Goal: Information Seeking & Learning: Learn about a topic

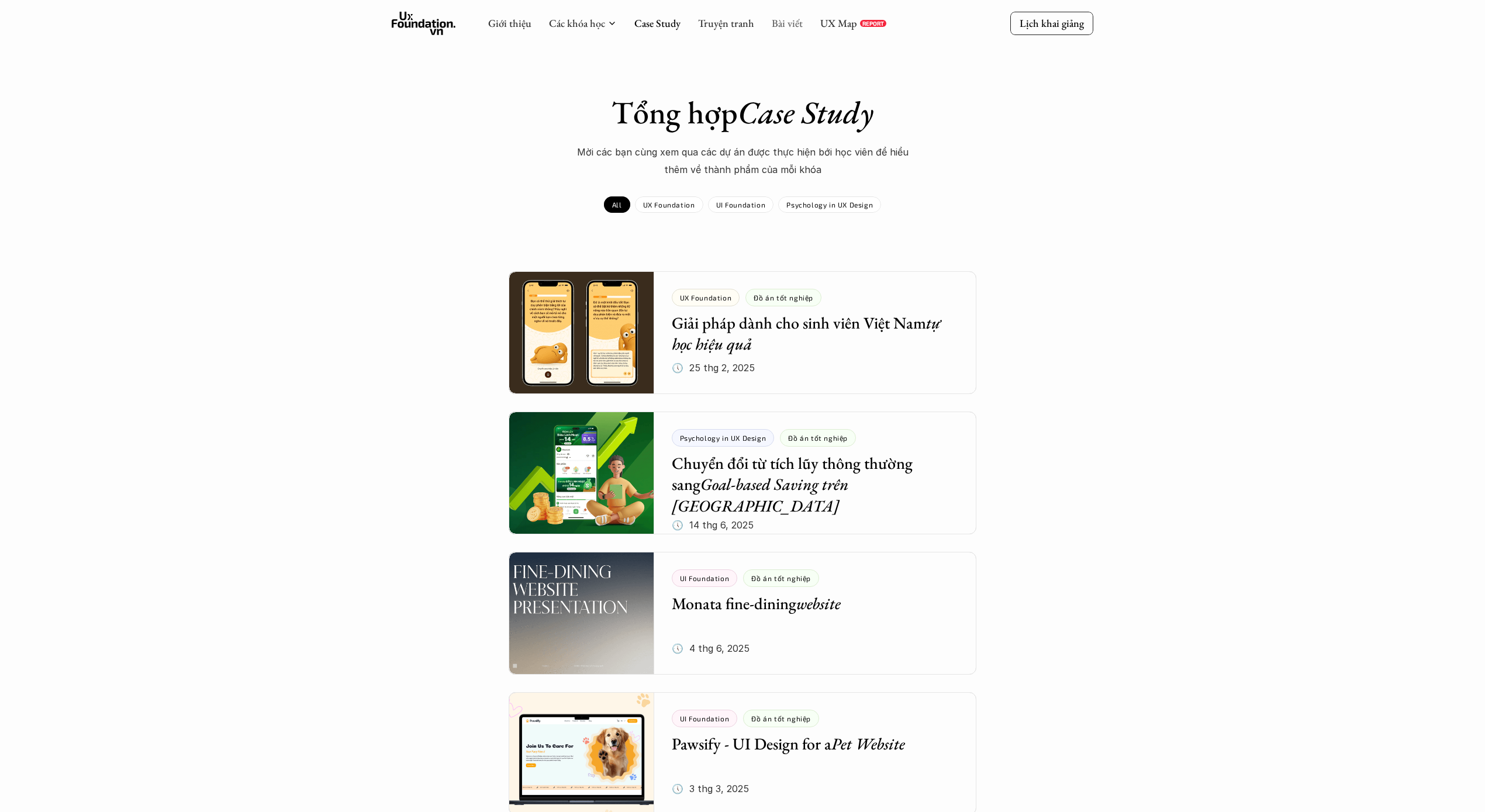
click at [772, 23] on link "Bài viết" at bounding box center [787, 23] width 31 height 13
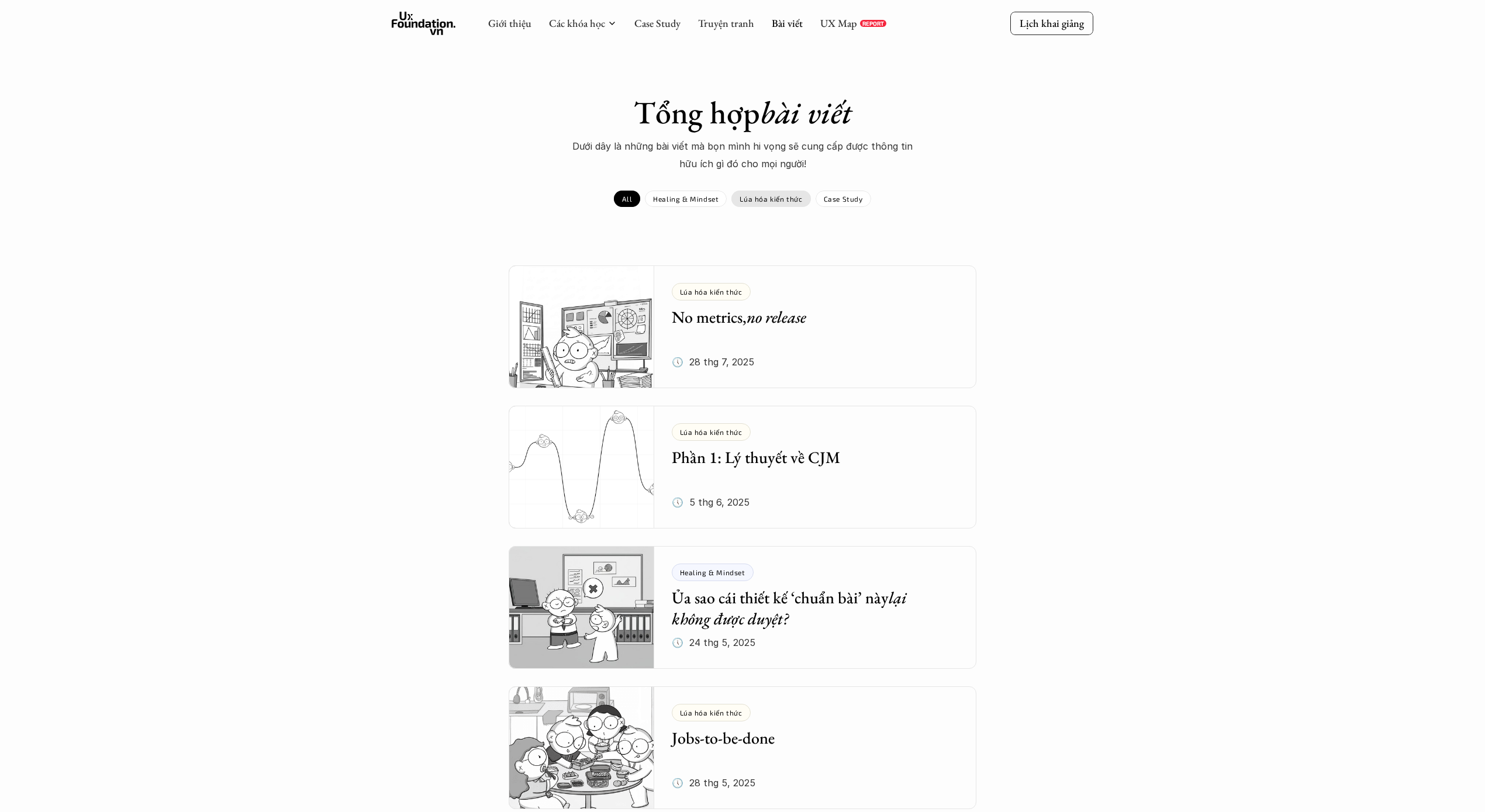
click at [780, 200] on p "Lúa hóa kiến thức" at bounding box center [770, 198] width 63 height 8
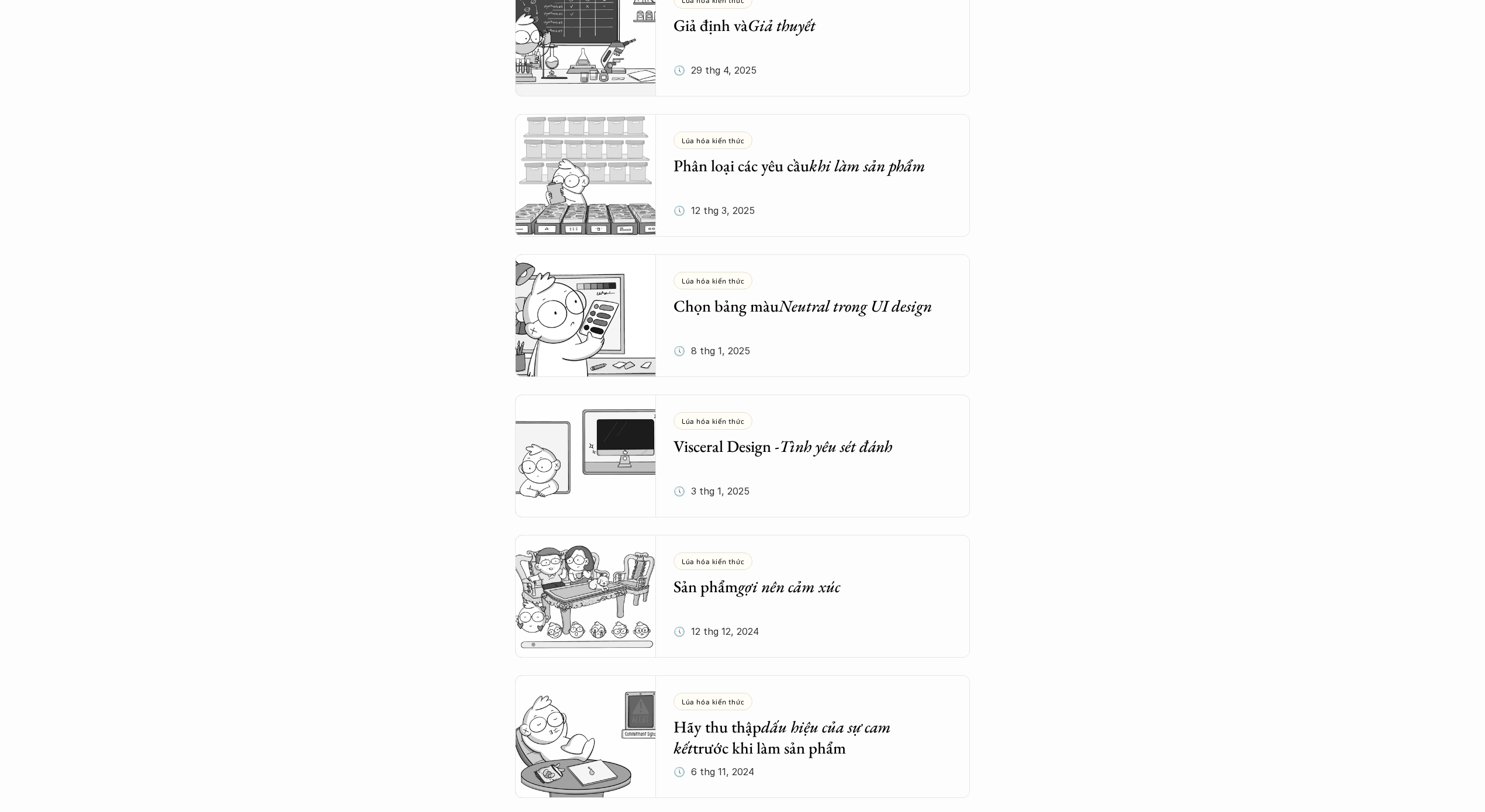
scroll to position [1276, 0]
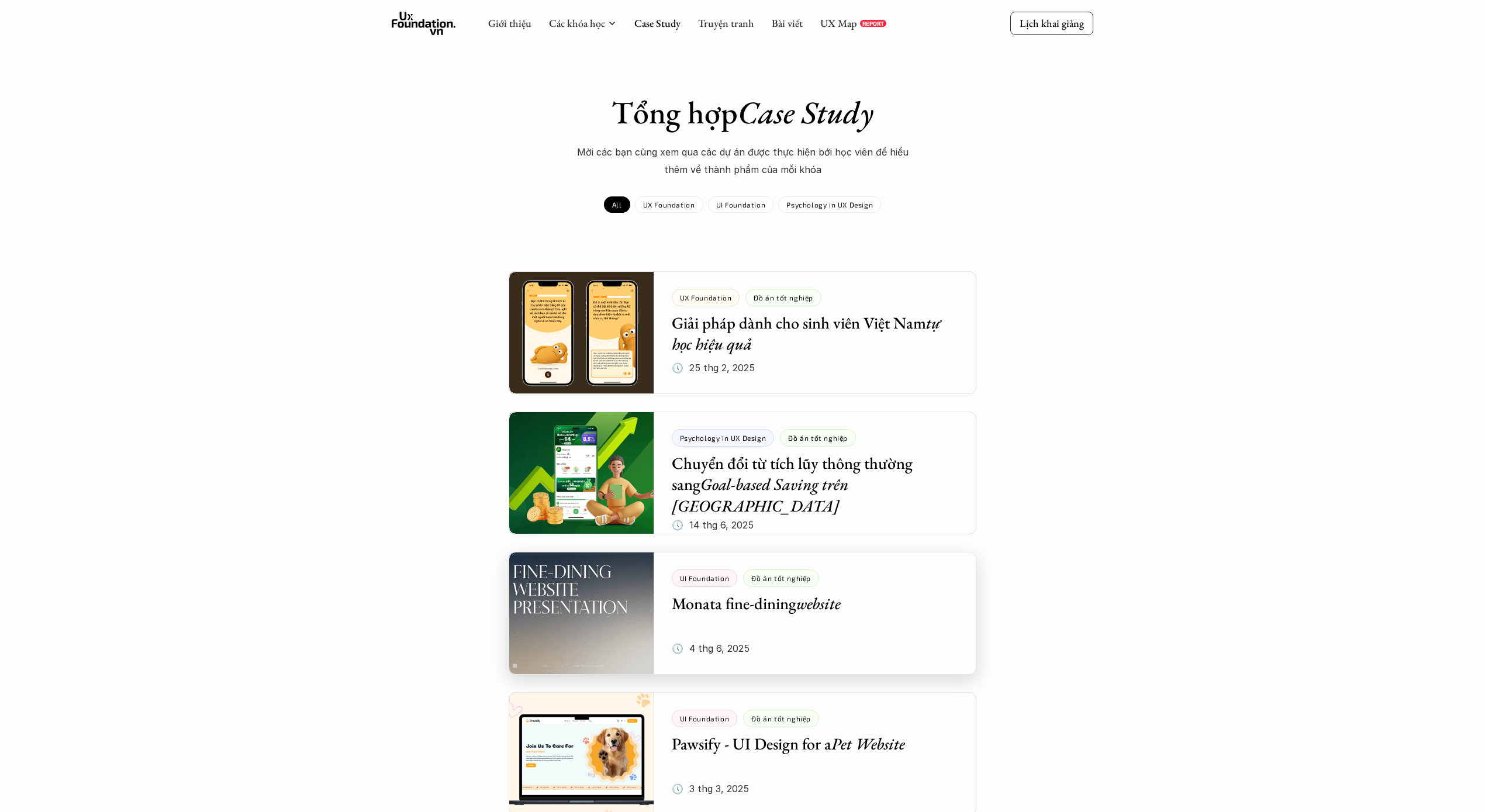
drag, startPoint x: 768, startPoint y: 567, endPoint x: 768, endPoint y: 561, distance: 6.0
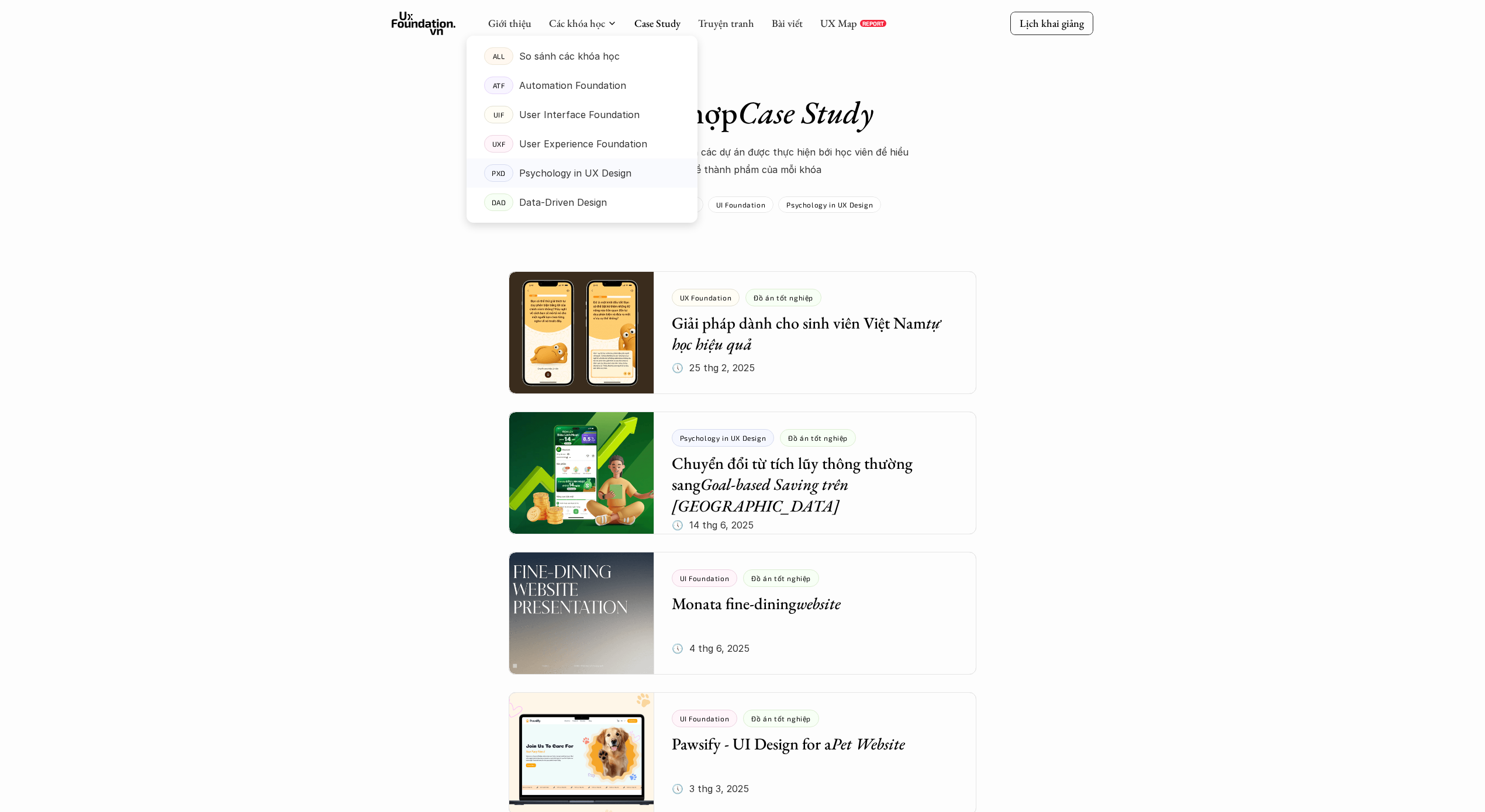
click at [598, 173] on p "Psychology in UX Design" at bounding box center [575, 173] width 113 height 18
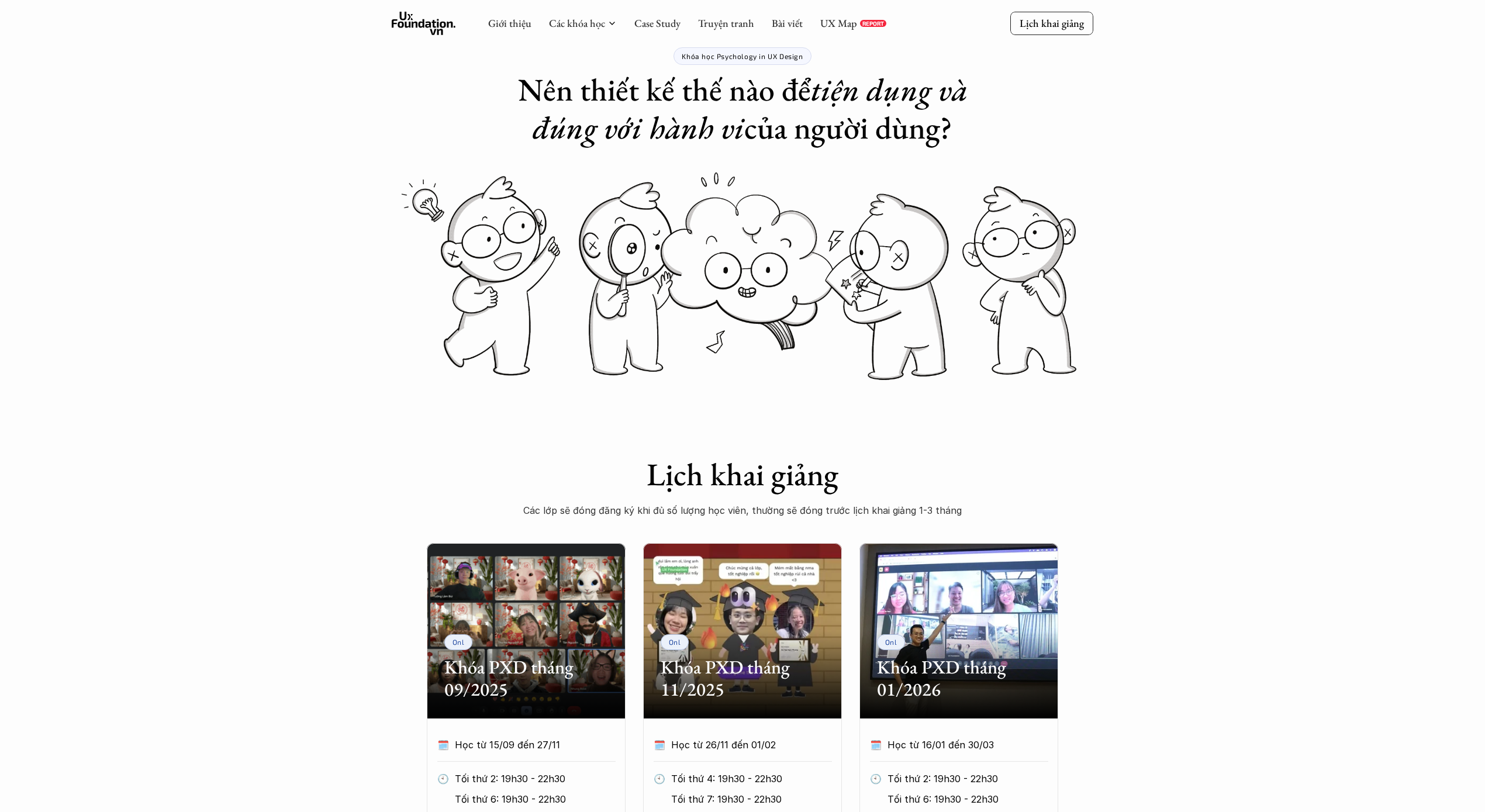
scroll to position [111, 0]
